Goal: Transaction & Acquisition: Purchase product/service

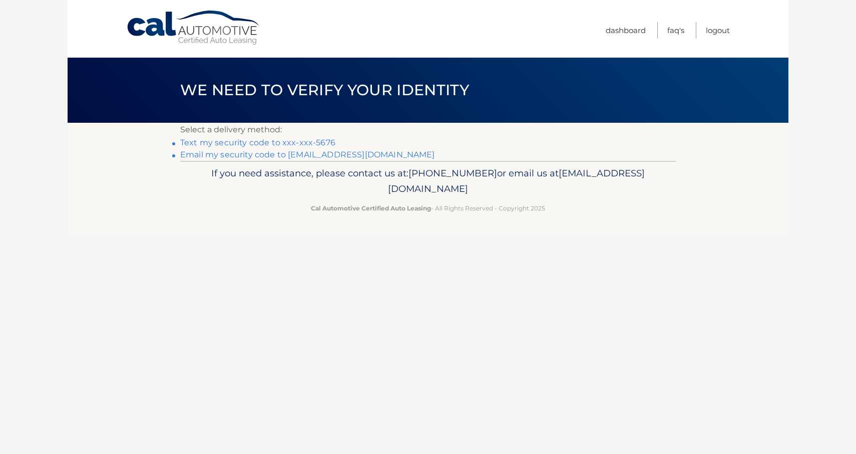
click at [292, 141] on link "Text my security code to xxx-xxx-5676" at bounding box center [257, 143] width 155 height 10
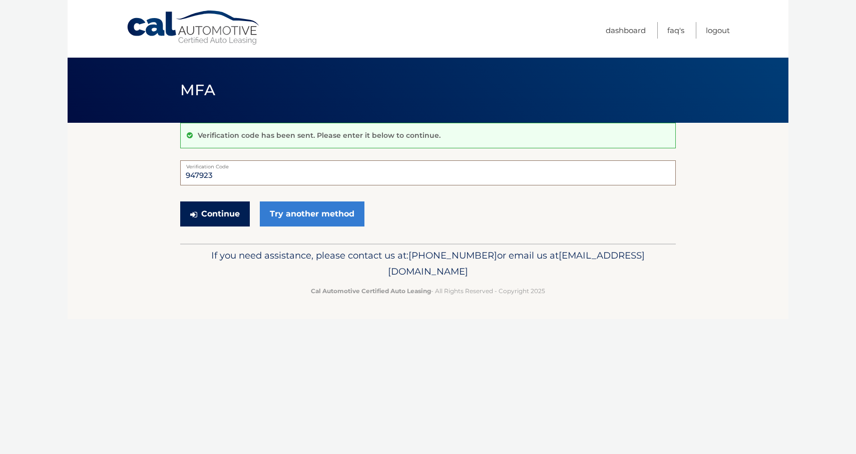
type input "947923"
click at [217, 209] on button "Continue" at bounding box center [215, 213] width 70 height 25
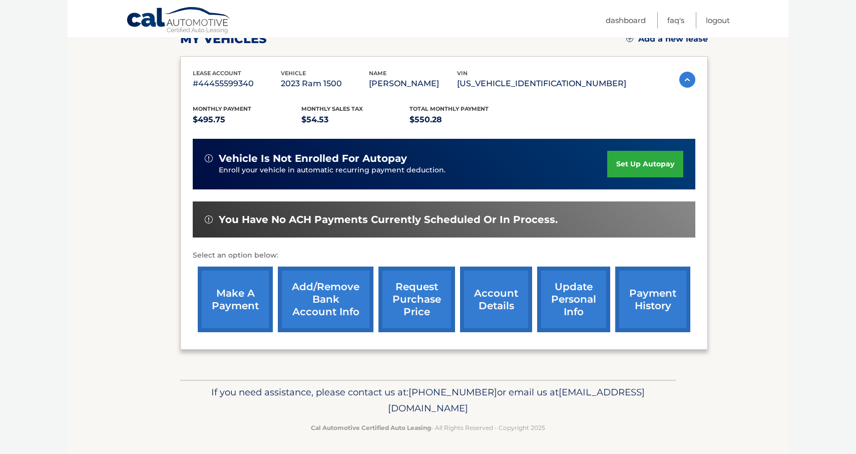
scroll to position [151, 0]
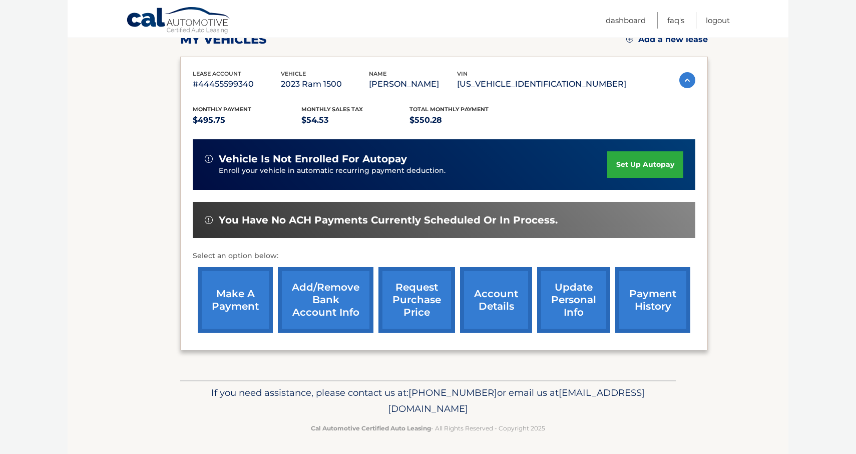
click at [246, 289] on link "make a payment" at bounding box center [235, 300] width 75 height 66
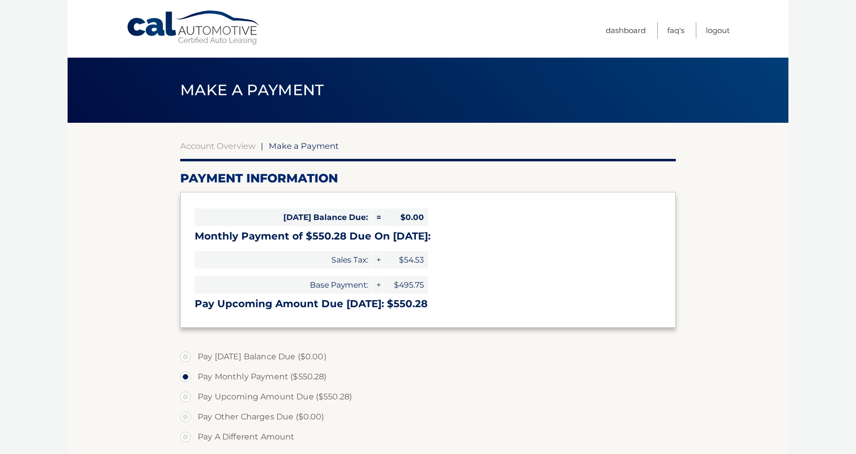
select select "ZDE2ZDA3NDUtODNlMi00YjhjLThiZDYtNjI0ZWFhMDBkNDdm"
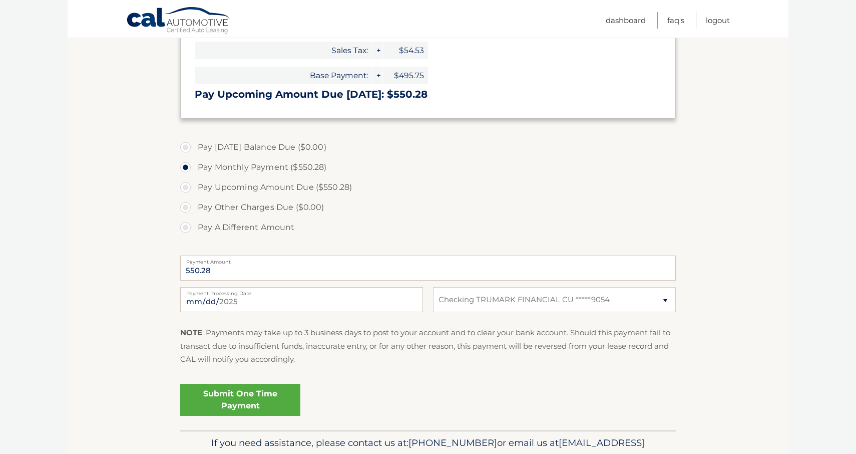
scroll to position [206, 0]
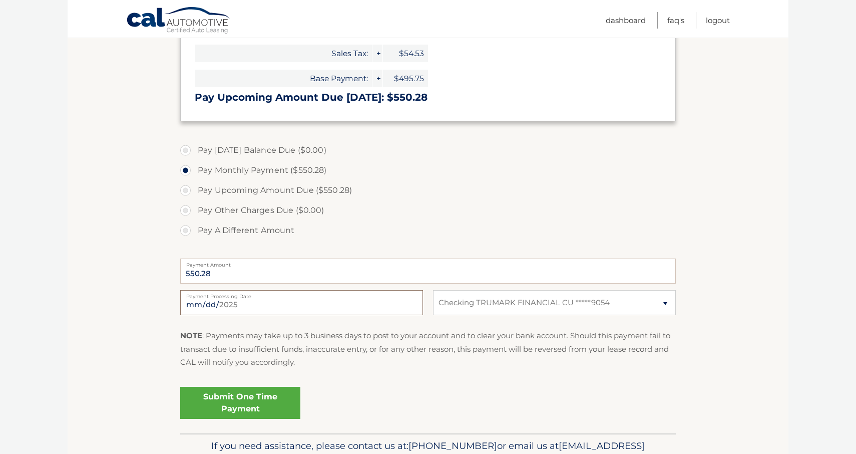
click at [319, 300] on input "2025-08-17" at bounding box center [301, 302] width 243 height 25
type input "2025-09-05"
click at [362, 395] on div "Submit One Time Payment" at bounding box center [428, 400] width 496 height 36
click at [239, 400] on link "Submit One Time Payment" at bounding box center [240, 402] width 120 height 32
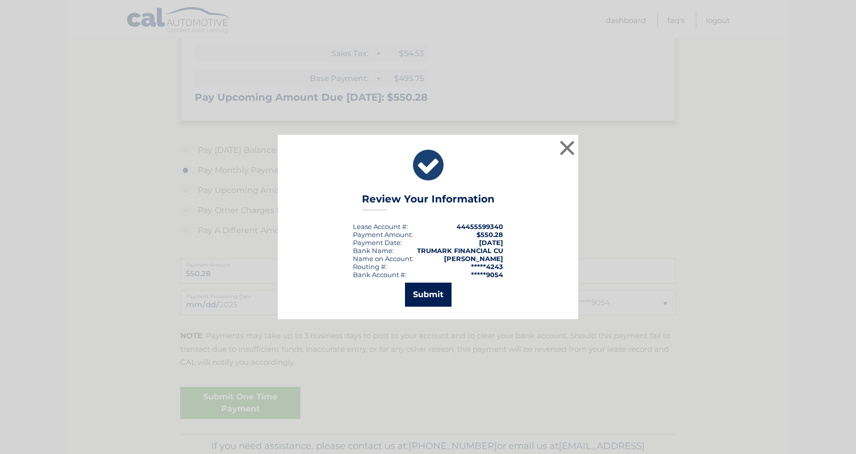
click at [433, 295] on button "Submit" at bounding box center [428, 294] width 47 height 24
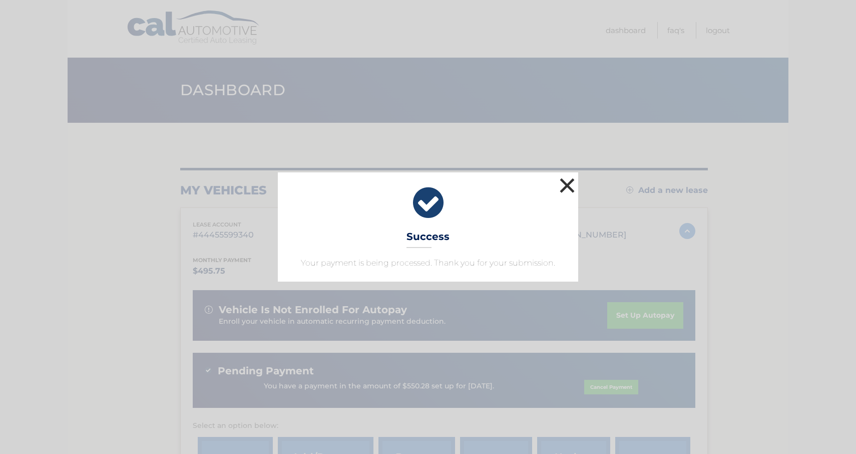
click at [570, 185] on button "×" at bounding box center [567, 185] width 20 height 20
